Goal: Task Accomplishment & Management: Use online tool/utility

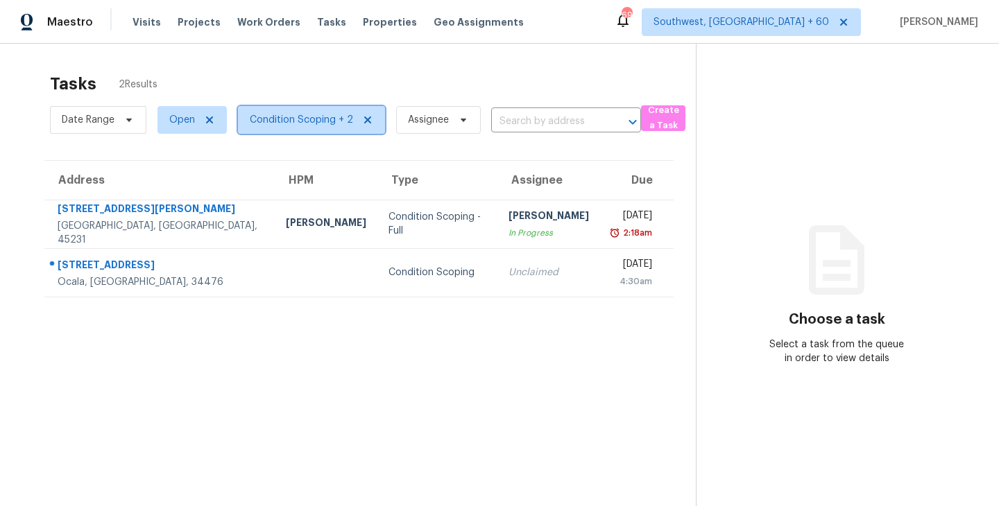
click at [316, 117] on span "Condition Scoping + 2" at bounding box center [301, 120] width 103 height 14
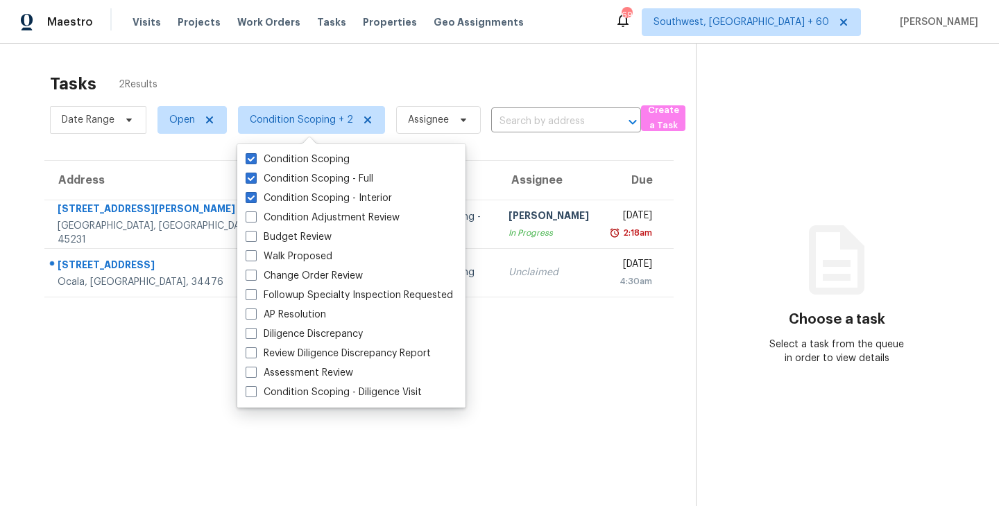
click at [585, 386] on section "Tasks 2 Results Date Range Open Condition Scoping + 2 Assignee ​ Create a Task …" at bounding box center [359, 308] width 674 height 484
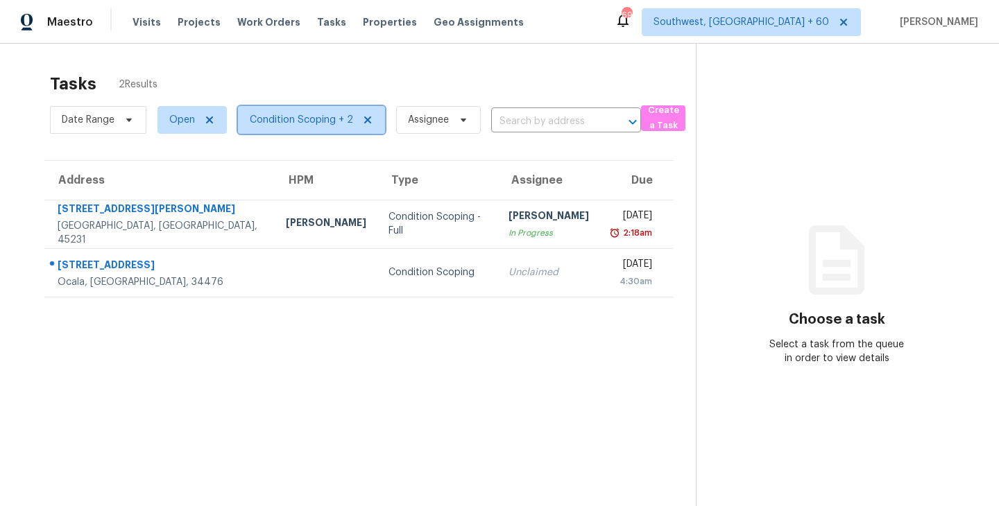
click at [323, 119] on span "Condition Scoping + 2" at bounding box center [301, 120] width 103 height 14
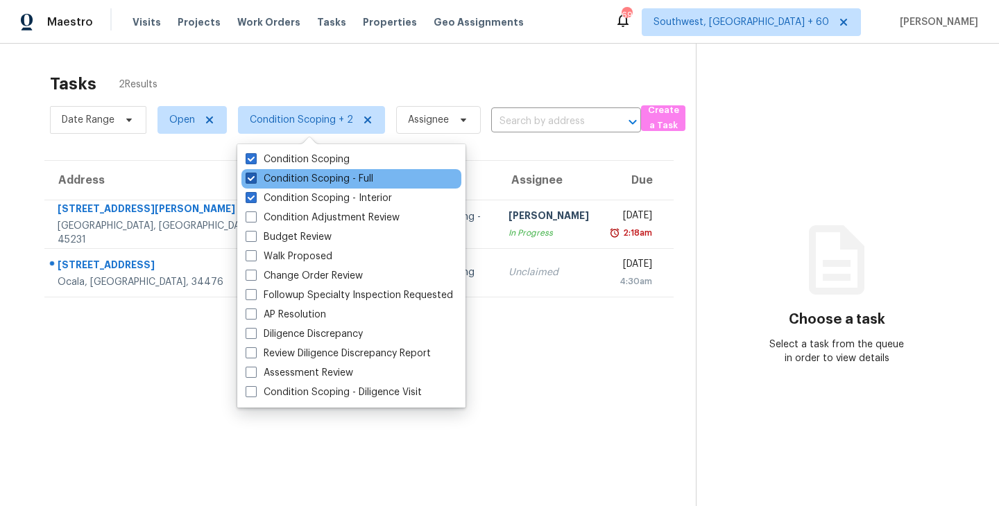
click at [325, 177] on label "Condition Scoping - Full" at bounding box center [310, 179] width 128 height 14
click at [255, 177] on input "Condition Scoping - Full" at bounding box center [250, 176] width 9 height 9
checkbox input "false"
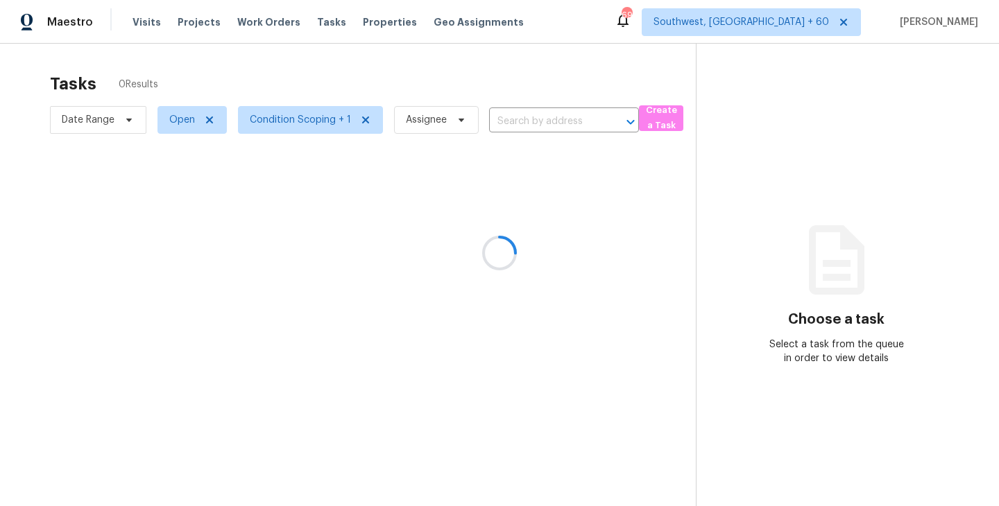
click at [582, 379] on div at bounding box center [499, 253] width 999 height 506
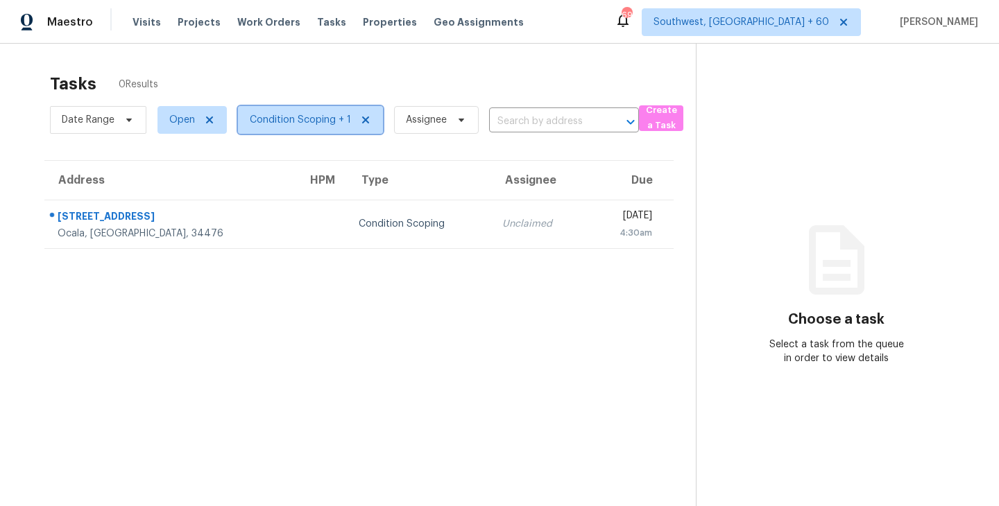
click at [315, 122] on span "Condition Scoping + 1" at bounding box center [300, 120] width 101 height 14
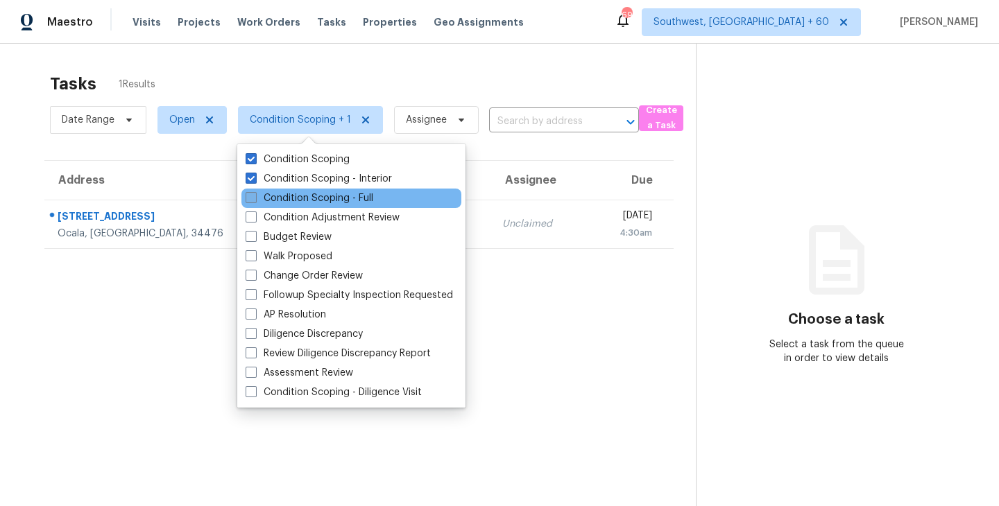
click at [316, 196] on label "Condition Scoping - Full" at bounding box center [310, 198] width 128 height 14
click at [255, 196] on input "Condition Scoping - Full" at bounding box center [250, 195] width 9 height 9
checkbox input "true"
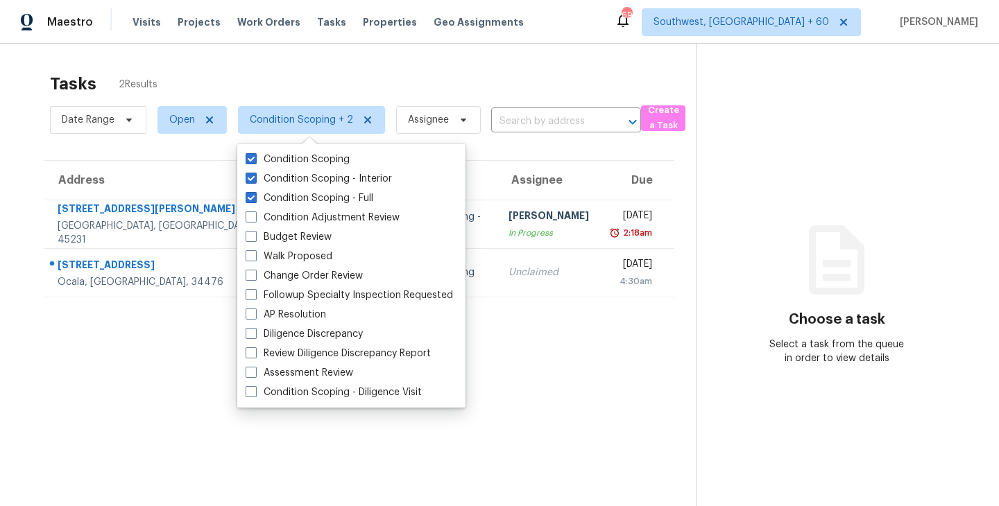
click at [626, 370] on section "Tasks 2 Results Date Range Open Condition Scoping + 2 Assignee ​ Create a Task …" at bounding box center [359, 308] width 674 height 484
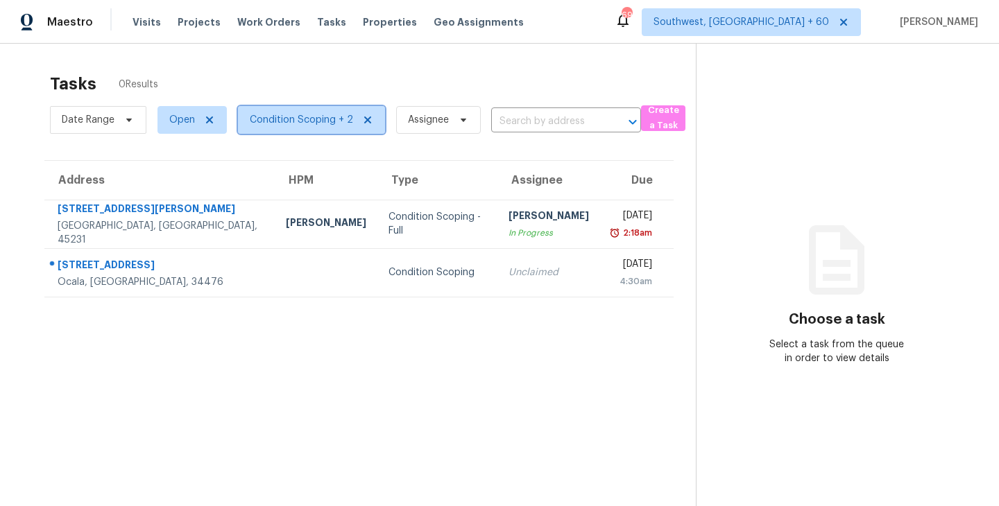
click at [311, 114] on span "Condition Scoping + 2" at bounding box center [301, 120] width 103 height 14
click at [578, 318] on section "Tasks 2 Results Date Range Open Condition Scoping + 2 Assignee ​ Create a Task …" at bounding box center [359, 308] width 674 height 484
click at [415, 141] on section "Tasks 2 Results Date Range Open Condition Scoping + 2 Assignee ​ Create a Task …" at bounding box center [359, 308] width 674 height 484
click at [437, 117] on span "Assignee" at bounding box center [428, 120] width 41 height 14
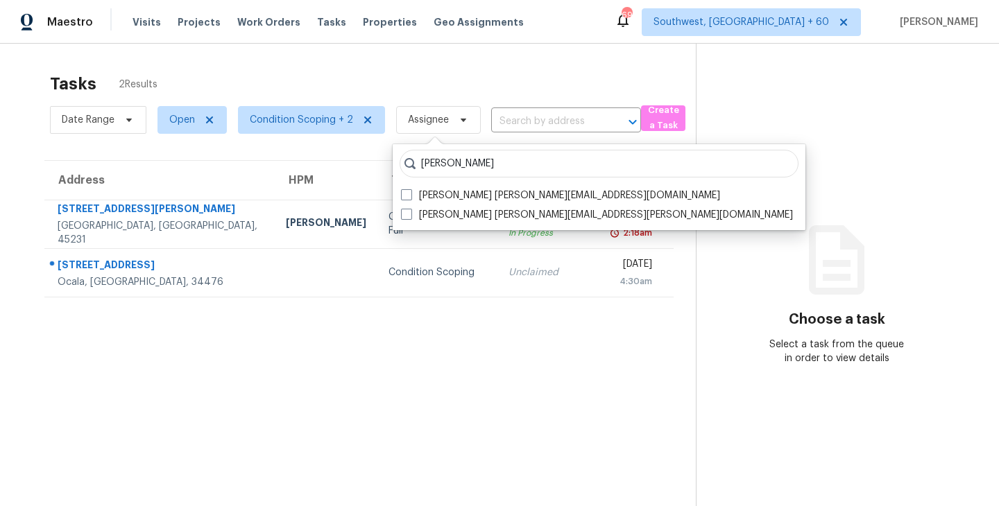
type input "sakthivel"
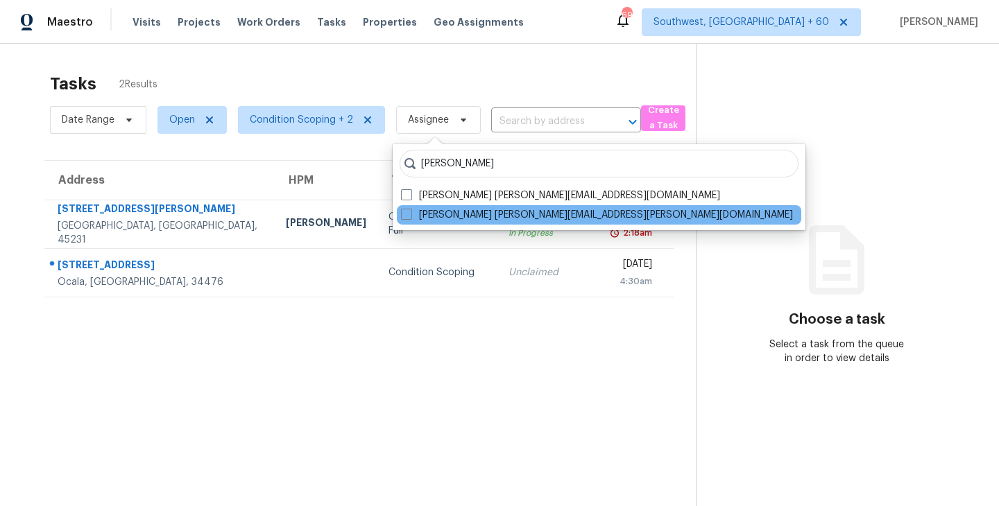
click at [445, 224] on div "Sakthivel Chandran sakthivel.chandran@opendoor.com" at bounding box center [599, 214] width 404 height 19
click at [461, 215] on label "Sakthivel Chandran sakthivel.chandran@opendoor.com" at bounding box center [597, 215] width 392 height 14
click at [410, 215] on input "Sakthivel Chandran sakthivel.chandran@opendoor.com" at bounding box center [405, 212] width 9 height 9
checkbox input "true"
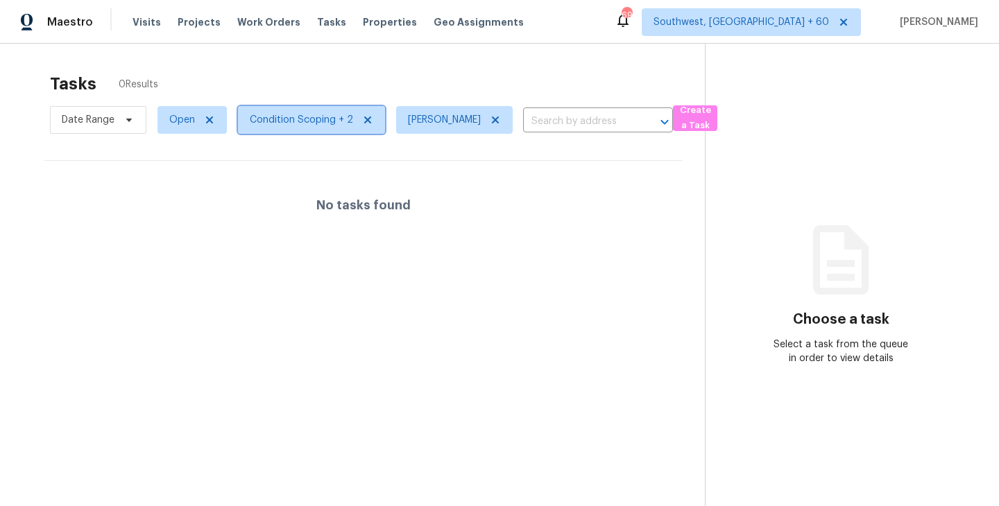
click at [308, 121] on span "Condition Scoping + 2" at bounding box center [301, 120] width 103 height 14
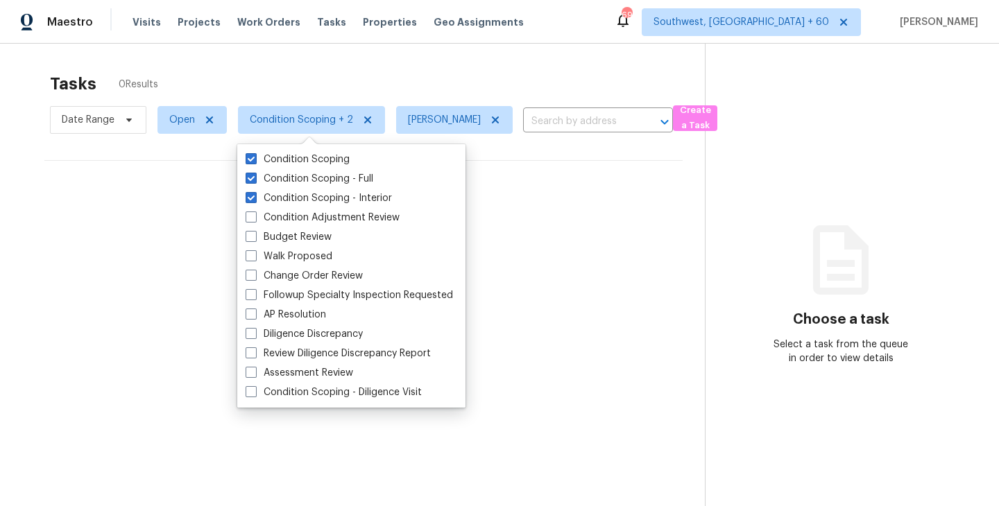
click at [488, 236] on div "No tasks found" at bounding box center [363, 205] width 638 height 89
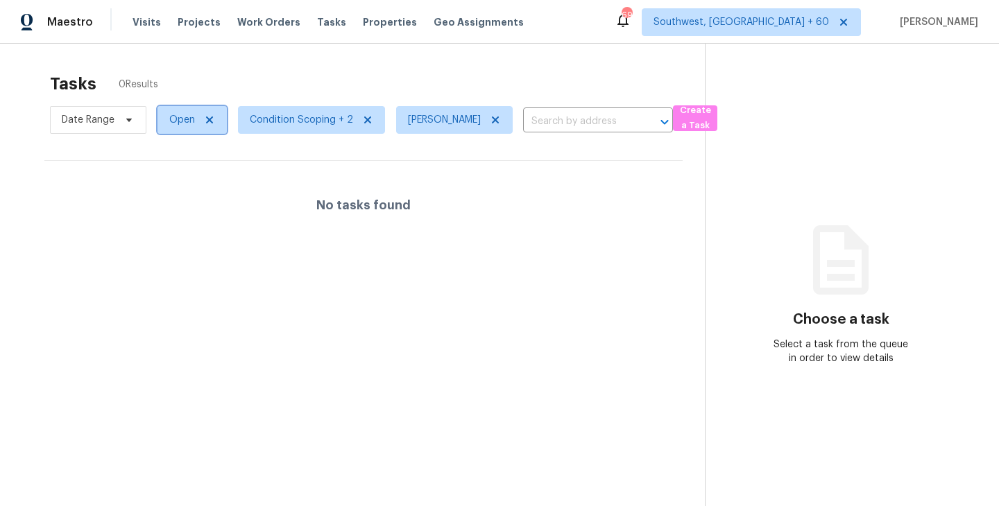
click at [180, 117] on span "Open" at bounding box center [182, 120] width 26 height 14
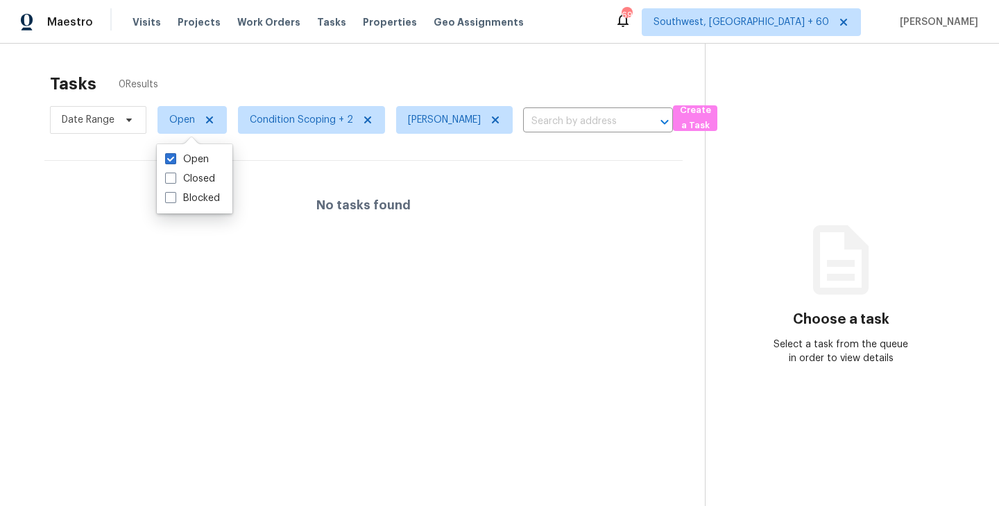
click at [214, 202] on label "Blocked" at bounding box center [192, 198] width 55 height 14
click at [174, 200] on input "Blocked" at bounding box center [169, 195] width 9 height 9
checkbox input "true"
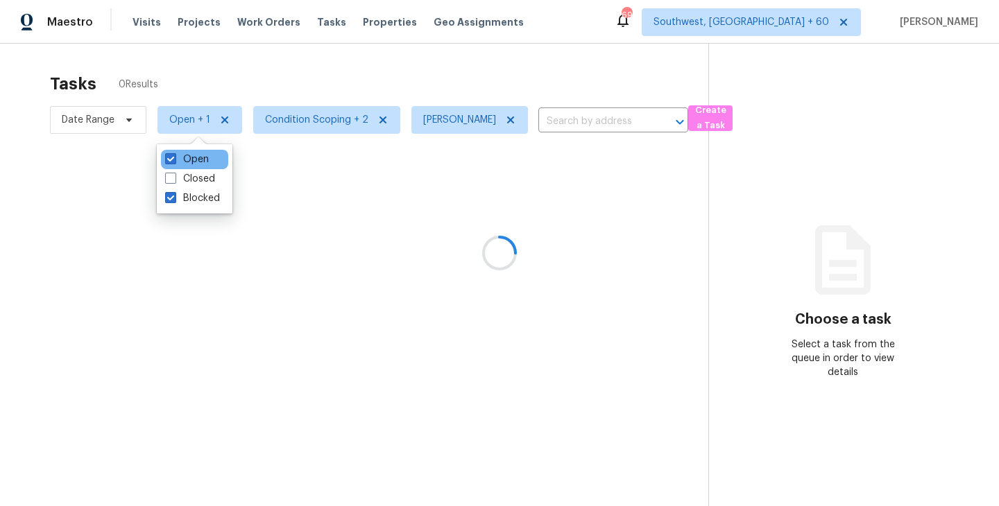
click at [196, 166] on div "Open" at bounding box center [194, 159] width 67 height 19
click at [193, 161] on label "Open" at bounding box center [187, 160] width 44 height 14
click at [174, 161] on input "Open" at bounding box center [169, 157] width 9 height 9
click at [168, 157] on span at bounding box center [170, 158] width 11 height 11
click at [168, 157] on input "Open" at bounding box center [169, 157] width 9 height 9
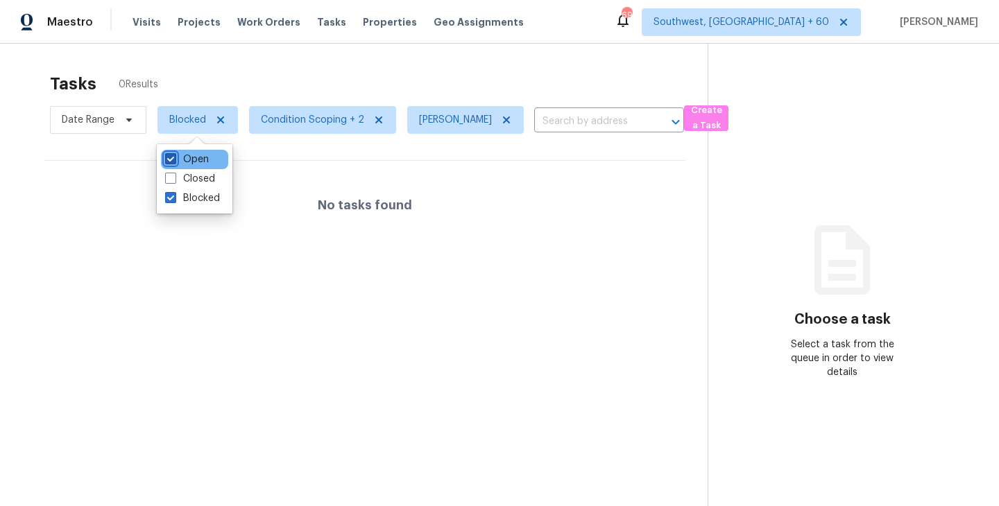
checkbox input "true"
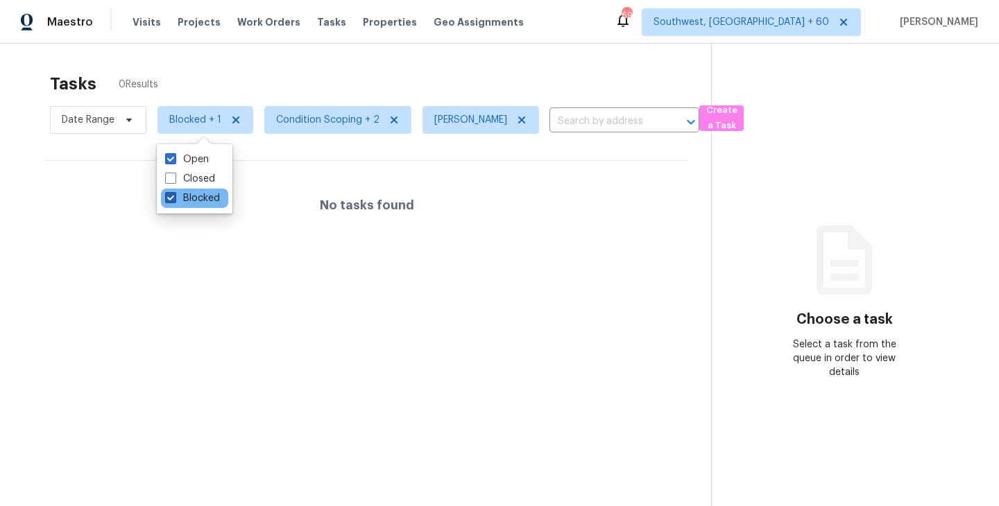
click at [182, 200] on label "Blocked" at bounding box center [192, 198] width 55 height 14
click at [174, 200] on input "Blocked" at bounding box center [169, 195] width 9 height 9
checkbox input "false"
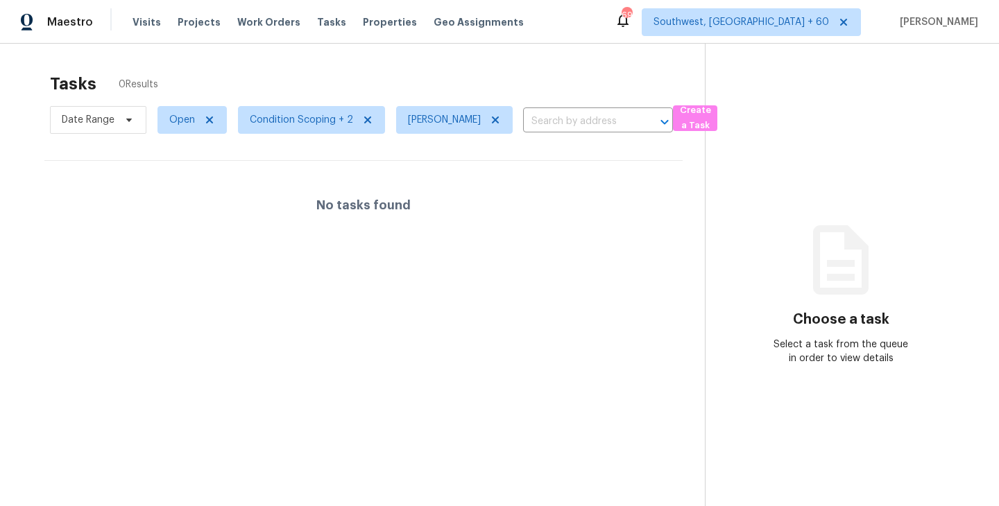
click at [492, 185] on div "No tasks found" at bounding box center [363, 205] width 638 height 89
click at [501, 117] on icon at bounding box center [495, 119] width 11 height 11
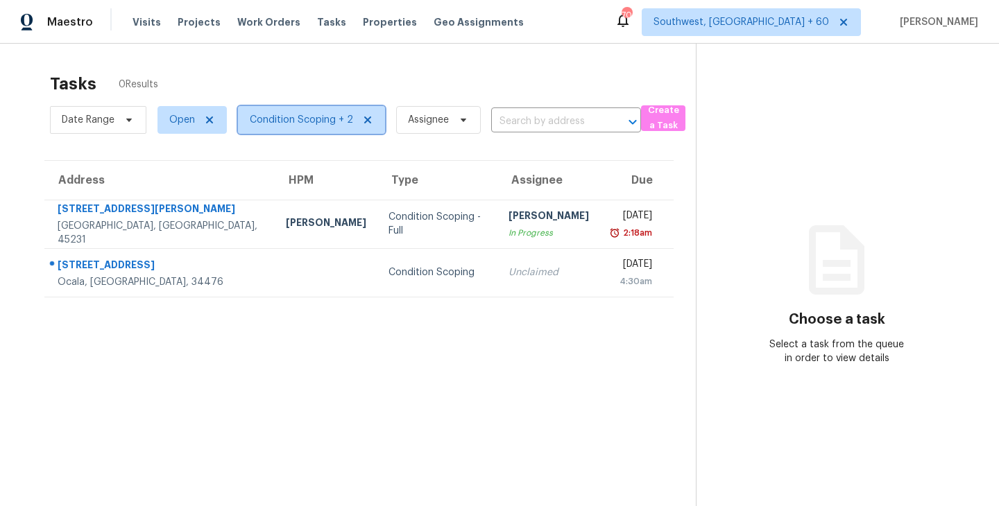
click at [270, 132] on span "Condition Scoping + 2" at bounding box center [311, 120] width 147 height 28
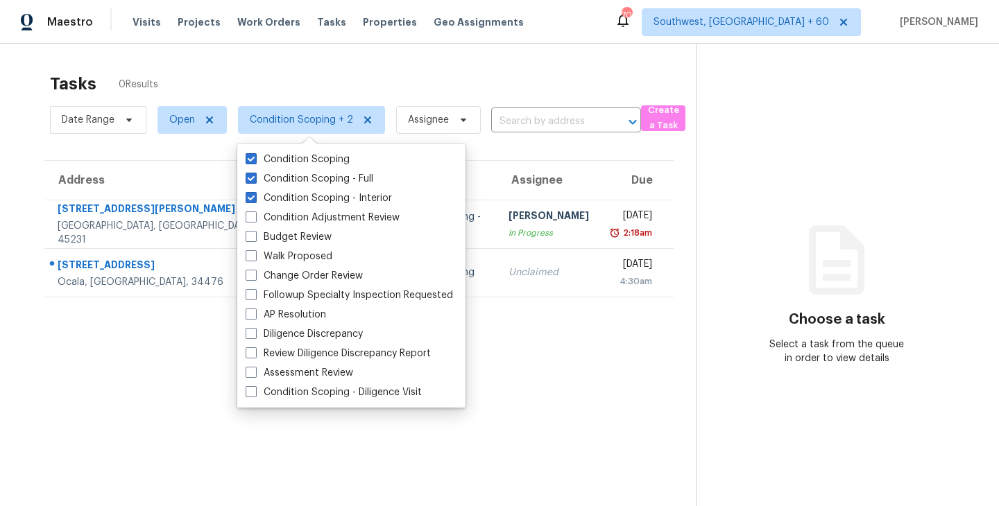
click at [483, 79] on div "Tasks 0 Results" at bounding box center [373, 84] width 646 height 36
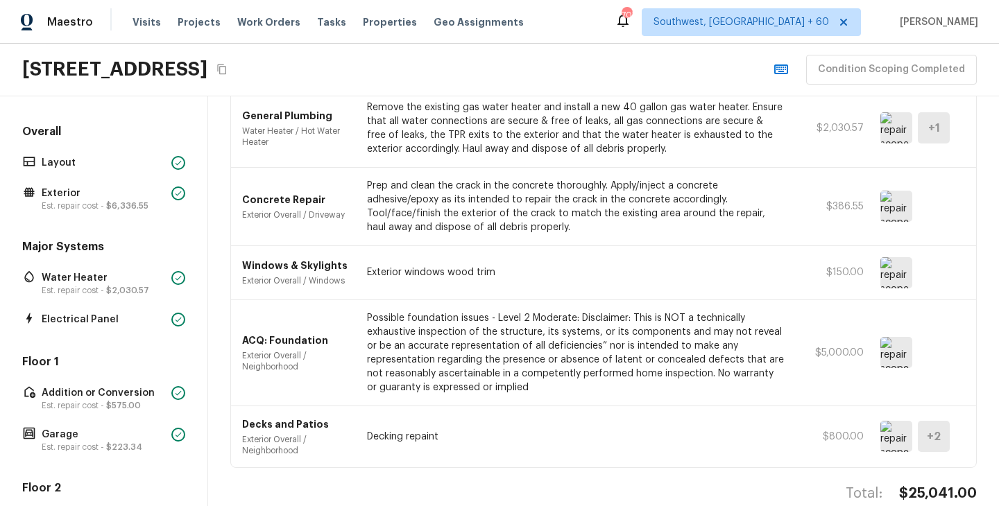
scroll to position [1254, 0]
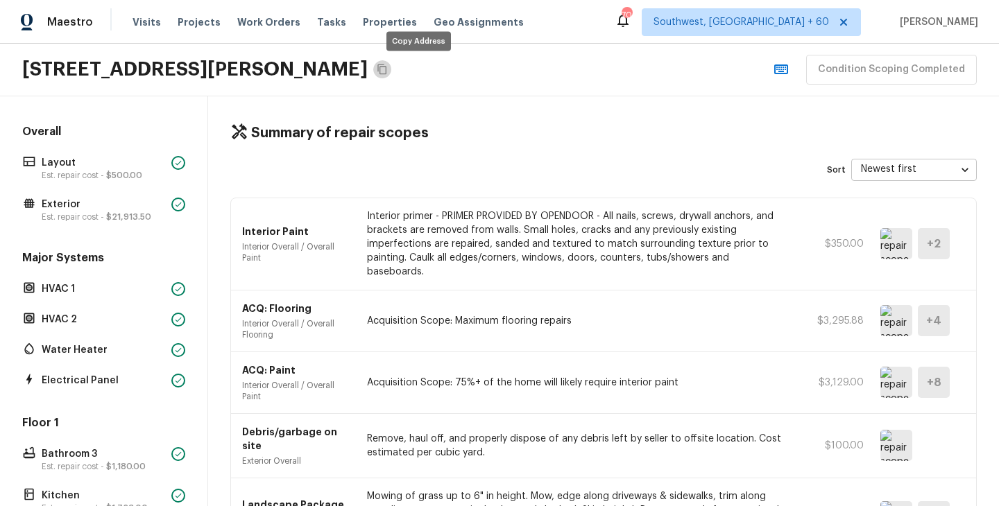
click at [388, 69] on icon "Copy Address" at bounding box center [382, 69] width 11 height 11
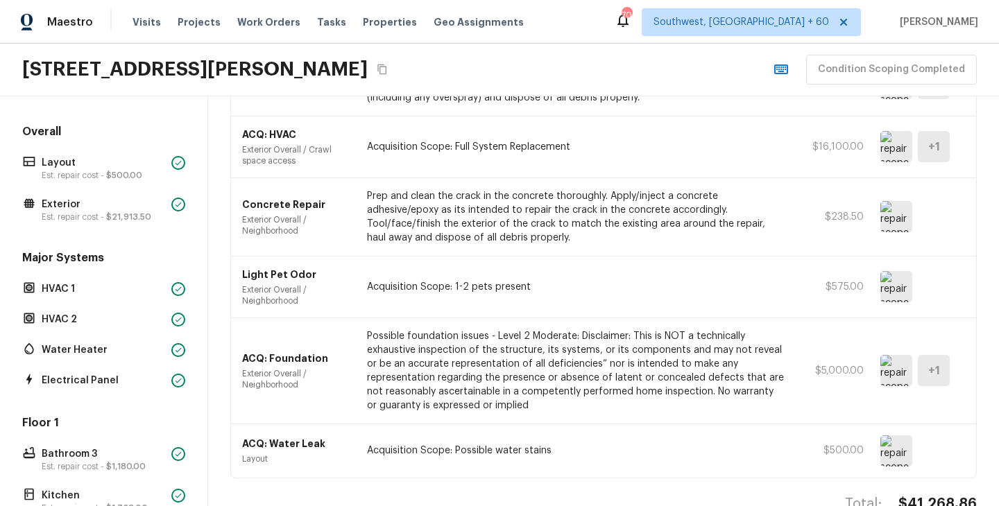
scroll to position [1212, 0]
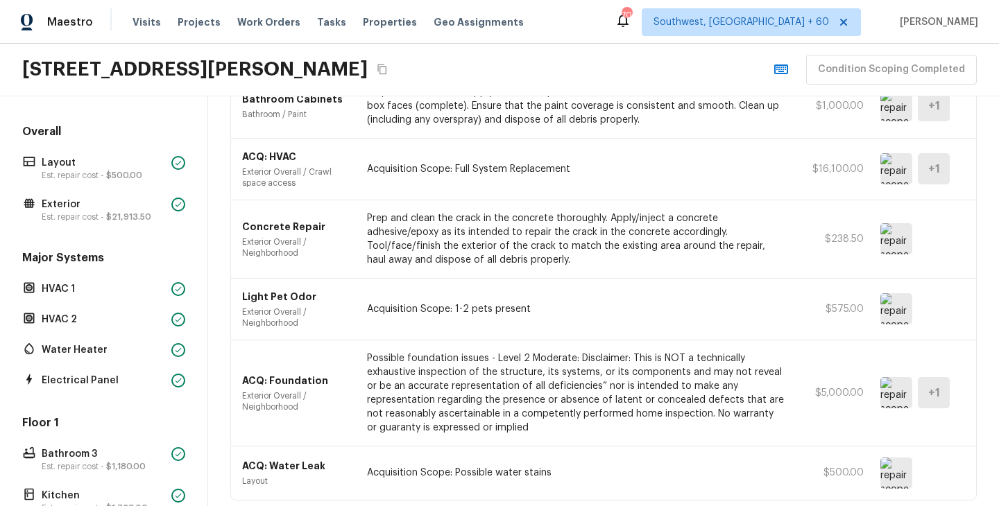
click at [887, 458] on img at bounding box center [896, 473] width 32 height 31
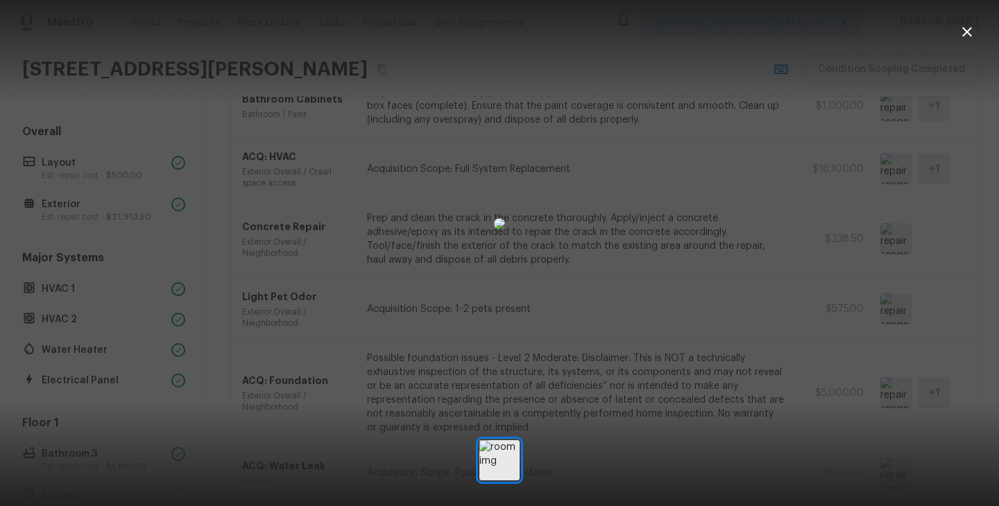
click at [967, 30] on icon "button" at bounding box center [967, 32] width 17 height 17
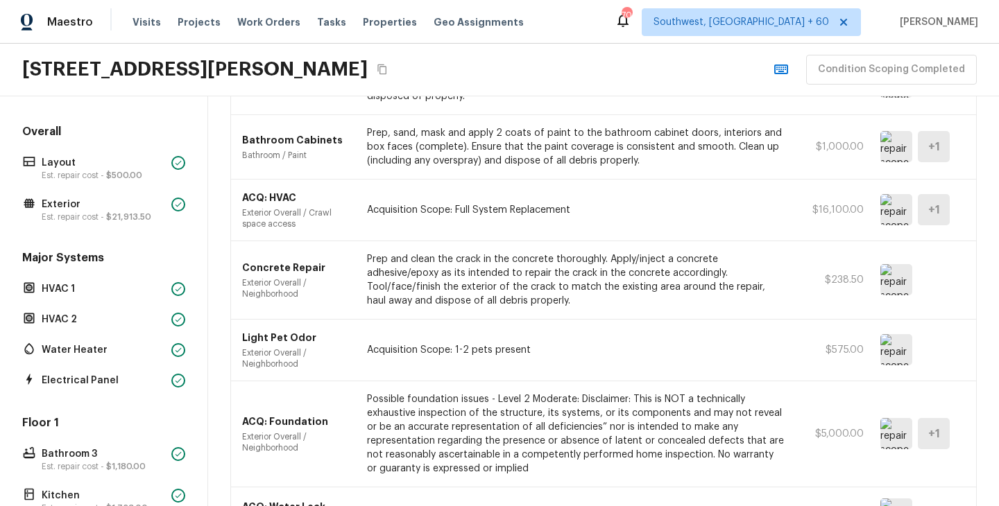
scroll to position [1234, 0]
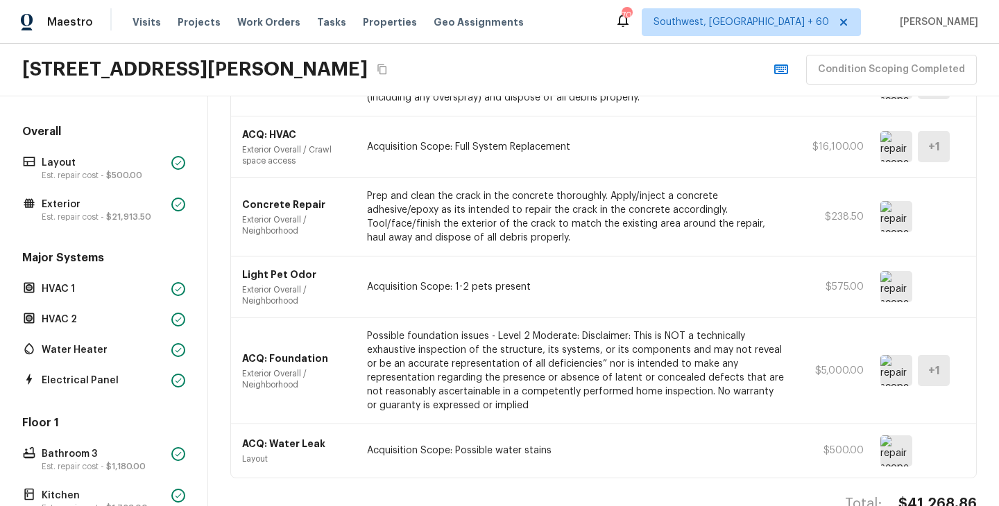
click at [898, 355] on img at bounding box center [896, 370] width 32 height 31
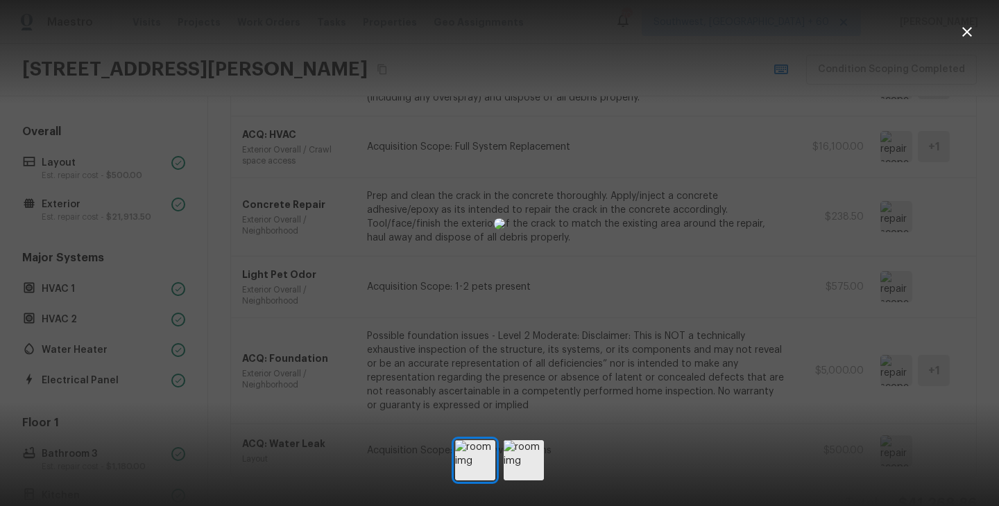
click at [725, 203] on div at bounding box center [499, 224] width 999 height 404
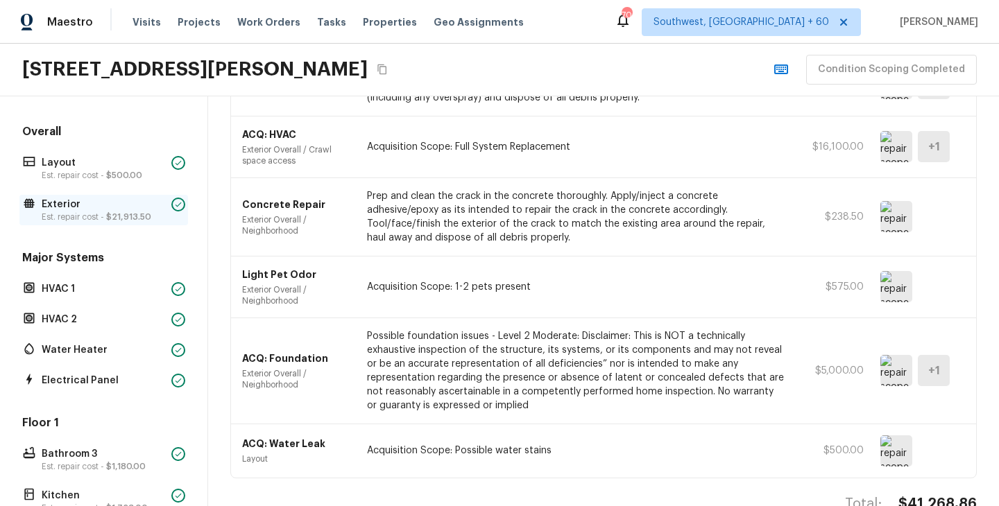
click at [83, 201] on p "Exterior" at bounding box center [104, 205] width 124 height 14
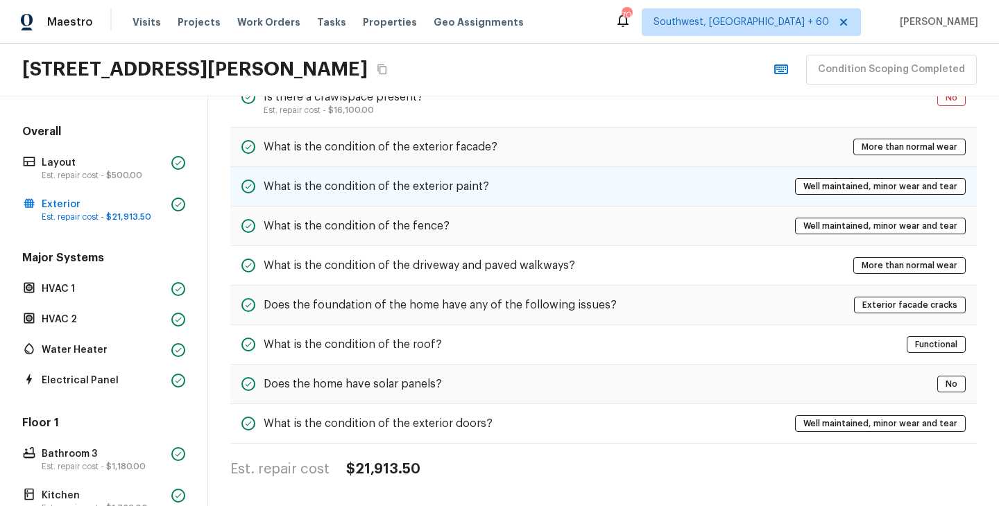
scroll to position [0, 0]
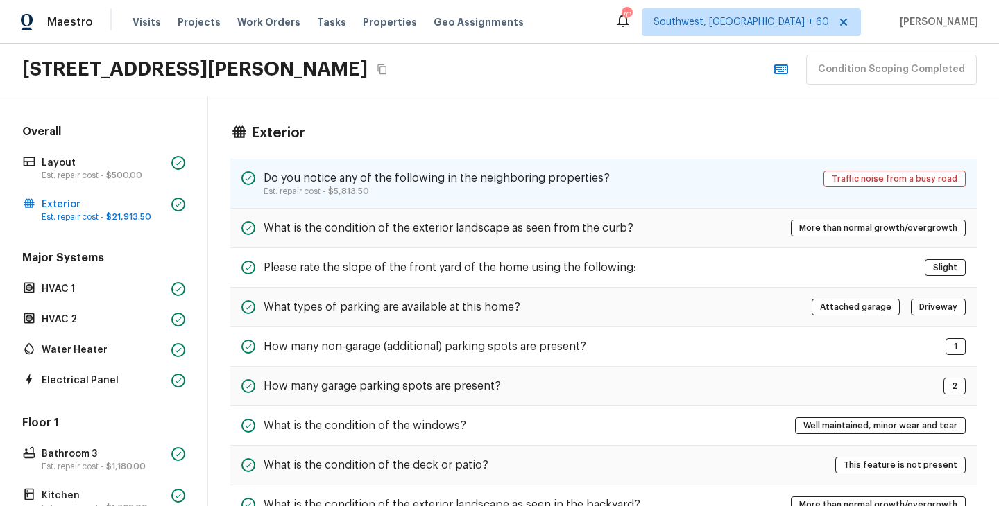
click at [490, 187] on p "Est. repair cost - $5,813.50" at bounding box center [437, 191] width 346 height 11
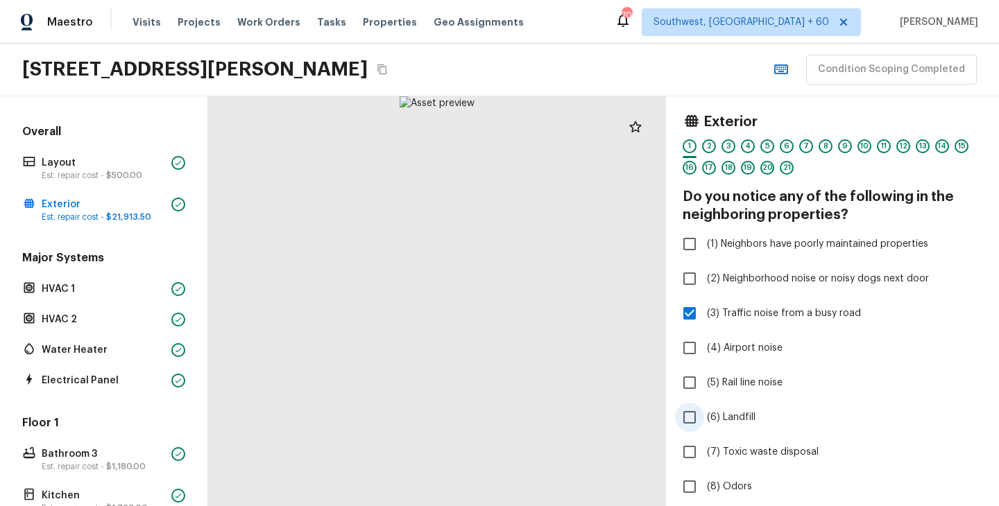
scroll to position [512, 0]
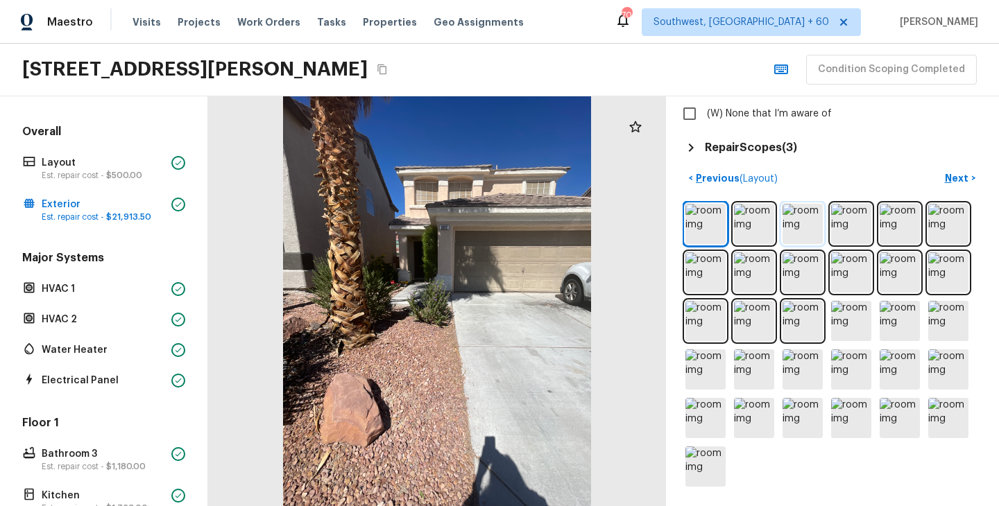
click at [809, 226] on img at bounding box center [802, 224] width 40 height 40
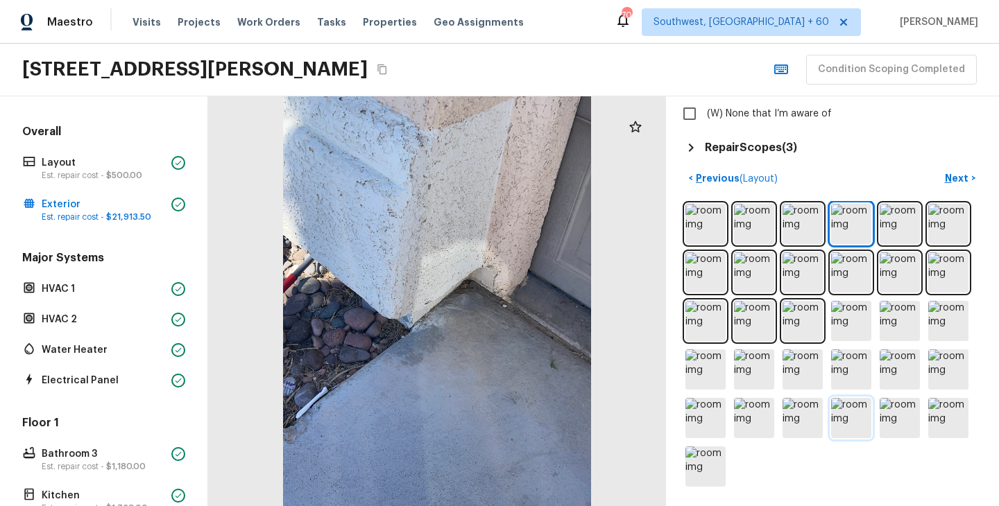
click at [848, 418] on img at bounding box center [851, 418] width 40 height 40
